Goal: Task Accomplishment & Management: Use online tool/utility

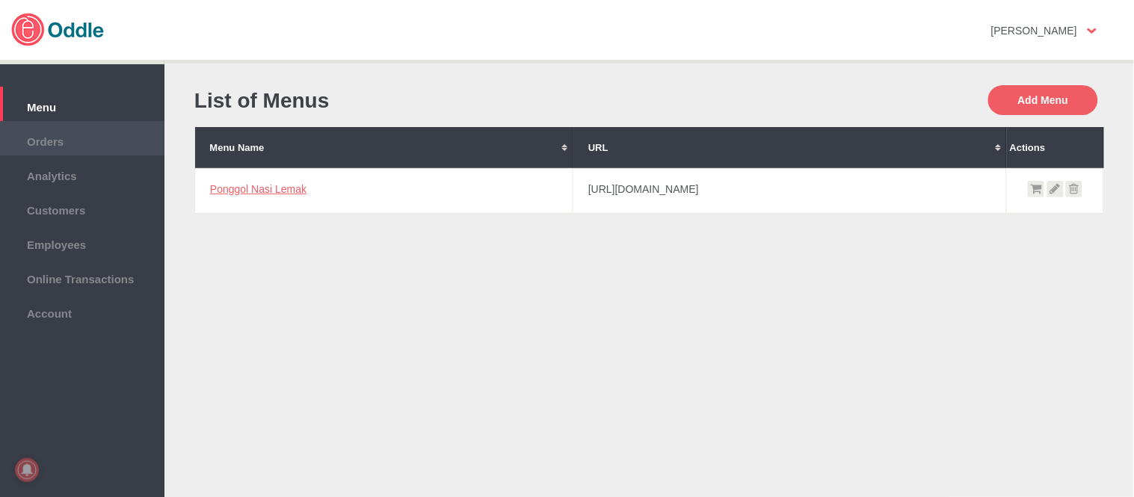
click at [58, 142] on span "Orders" at bounding box center [81, 140] width 149 height 16
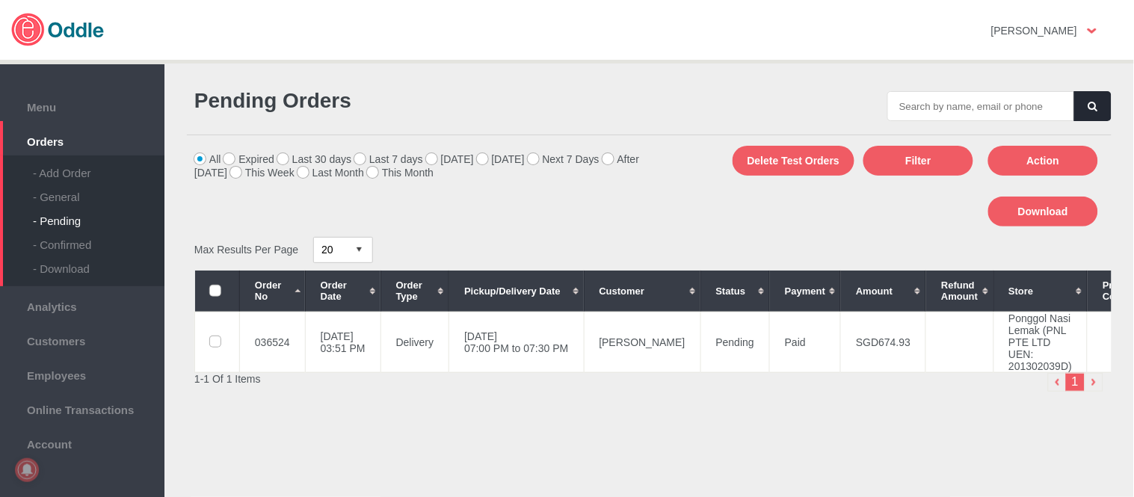
drag, startPoint x: 0, startPoint y: 0, endPoint x: 670, endPoint y: 138, distance: 683.8
click at [66, 189] on div "- General" at bounding box center [99, 191] width 132 height 24
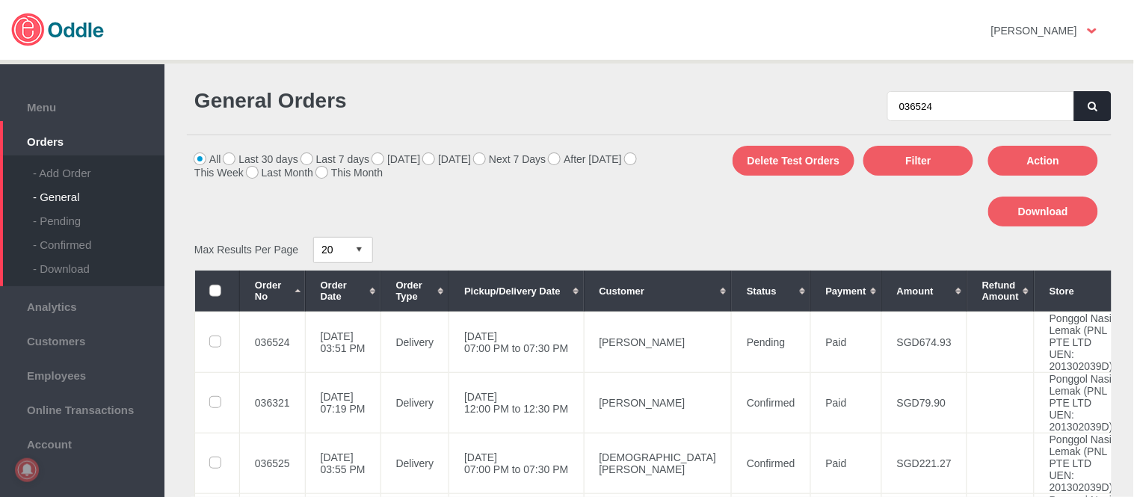
type input "036524"
click at [1090, 96] on button "button" at bounding box center [1092, 106] width 37 height 30
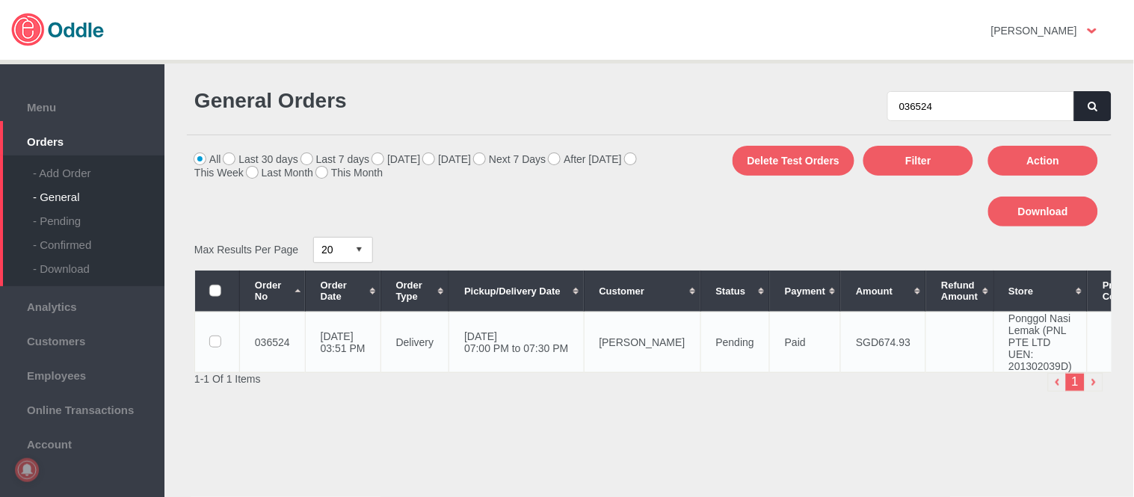
click at [584, 342] on td "[DATE] 07:00 PM to 07:30 PM" at bounding box center [516, 342] width 135 height 61
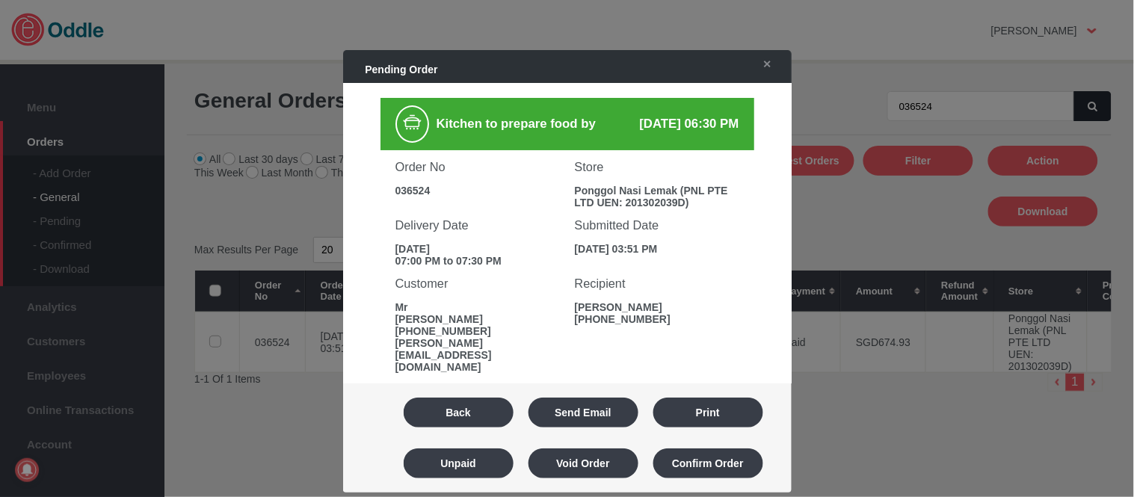
scroll to position [249, 0]
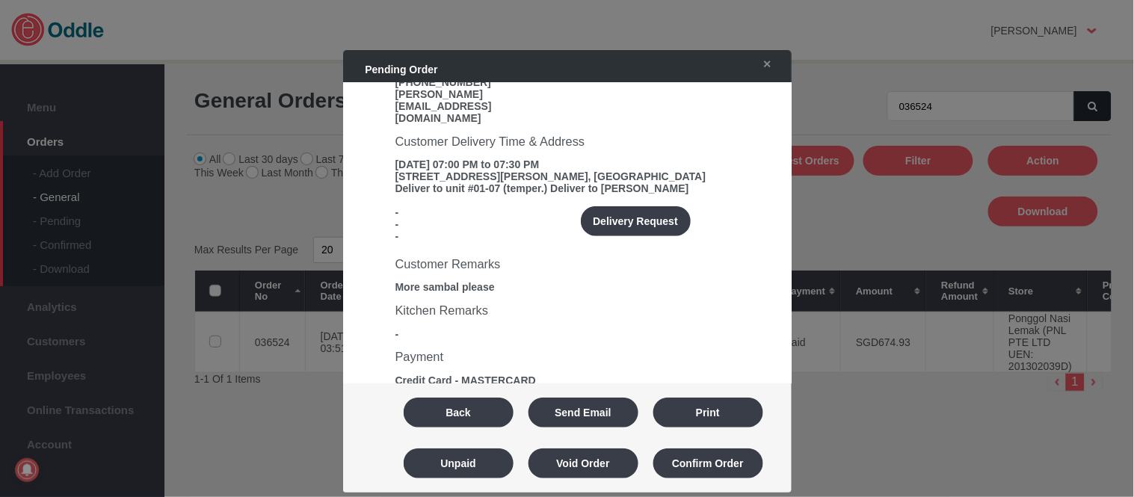
click at [666, 165] on div "Customer Delivery Time & Address 01 Sep 2025, 07:00 PM to 07:30 PM 83 NEIL ROAD…" at bounding box center [567, 185] width 374 height 123
click at [661, 206] on button "Delivery Request" at bounding box center [636, 221] width 110 height 30
click at [0, 0] on textarea at bounding box center [0, 0] width 0 height 0
click at [0, 0] on div "Special Requests Request Error - Driver's Information Driver's Name - Driver's …" at bounding box center [0, 0] width 0 height 0
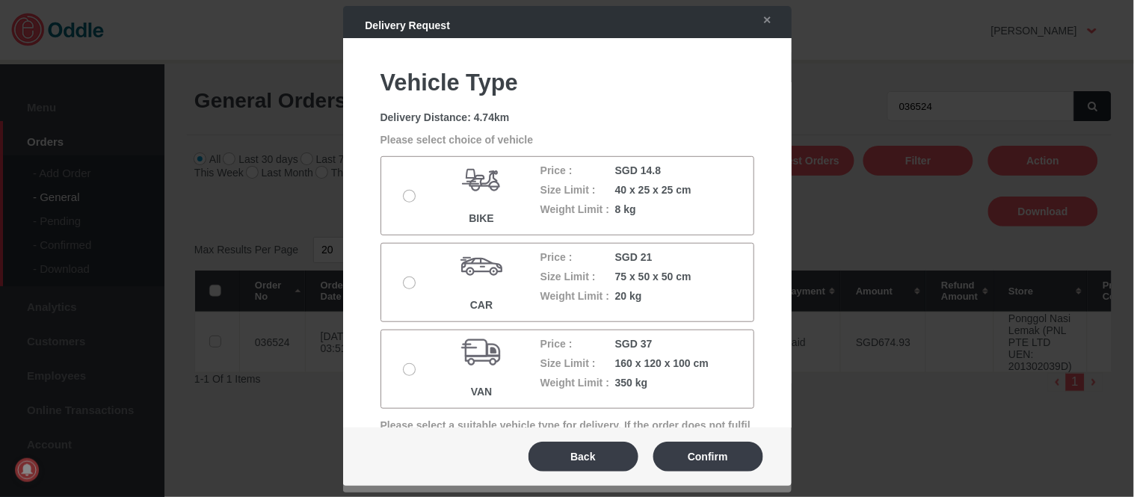
scroll to position [166, 0]
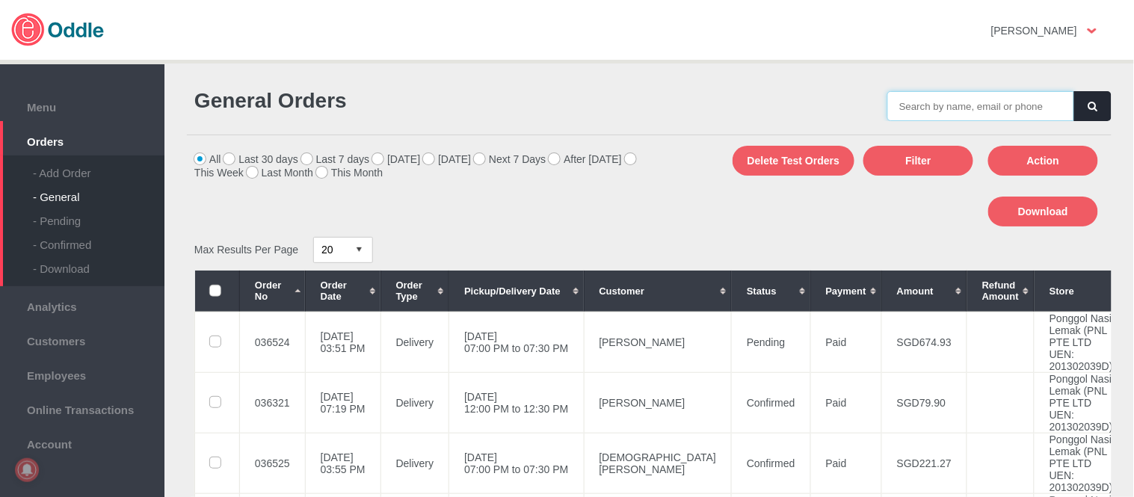
click at [966, 92] on input "text" at bounding box center [980, 106] width 187 height 30
paste input "036524"
type input "036524"
click at [1099, 103] on button "button" at bounding box center [1092, 106] width 37 height 30
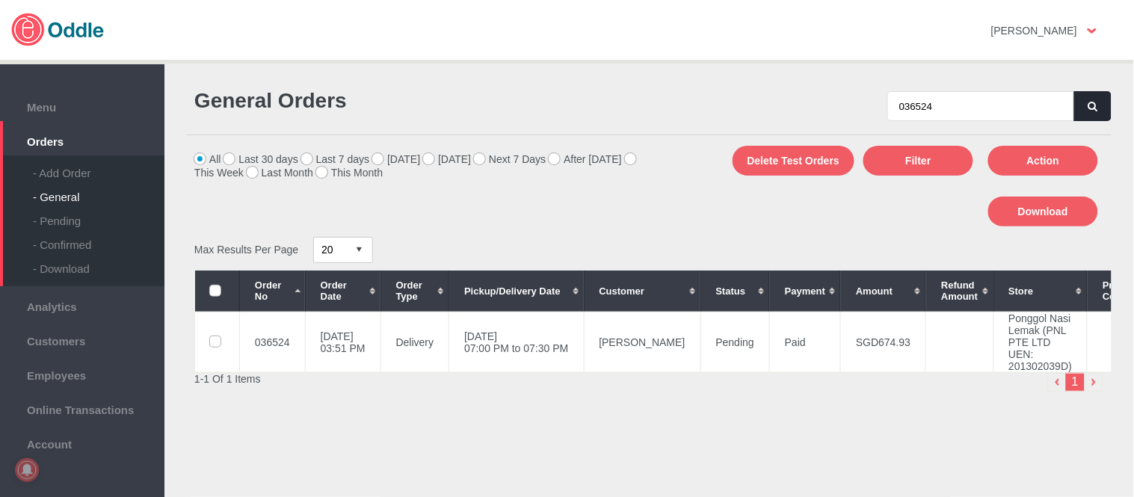
click at [584, 342] on td "[DATE] 07:00 PM to 07:30 PM" at bounding box center [516, 342] width 135 height 61
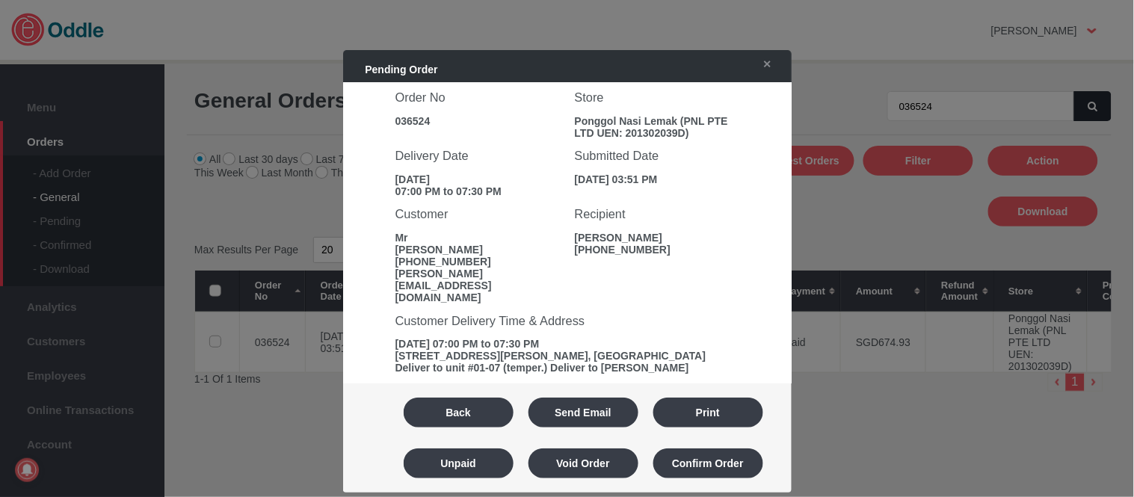
scroll to position [166, 0]
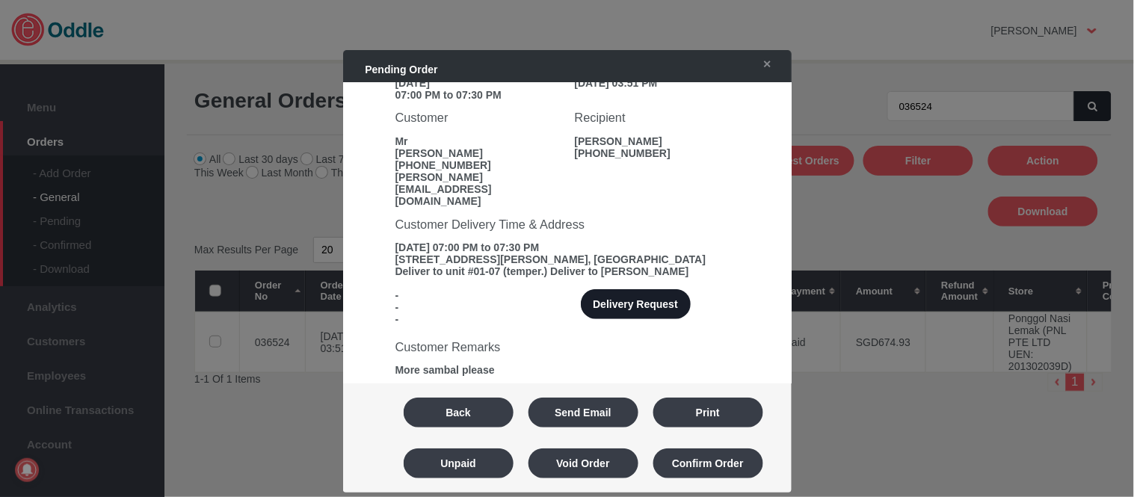
click at [645, 289] on button "Delivery Request" at bounding box center [636, 304] width 110 height 30
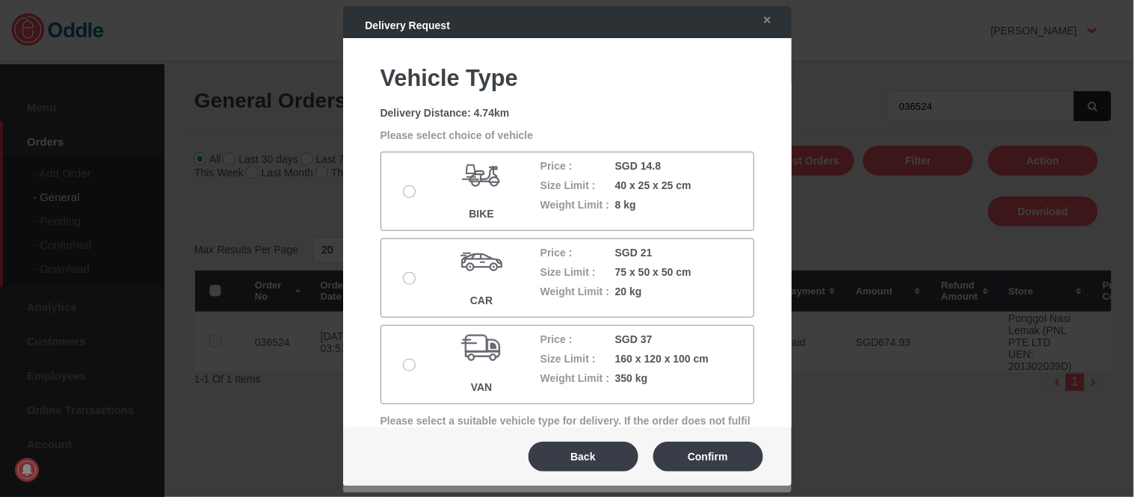
click at [401, 277] on div at bounding box center [413, 277] width 34 height 13
click at [410, 273] on label at bounding box center [411, 279] width 15 height 12
click at [0, 0] on input "radio" at bounding box center [0, 0] width 0 height 0
click at [684, 467] on button "Confirm" at bounding box center [708, 457] width 110 height 30
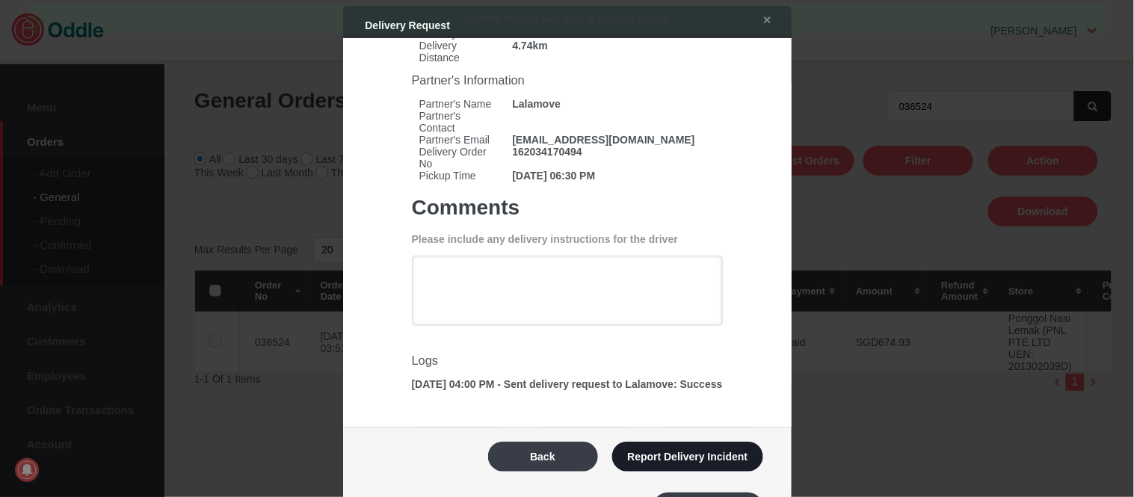
scroll to position [76, 0]
